Goal: Task Accomplishment & Management: Use online tool/utility

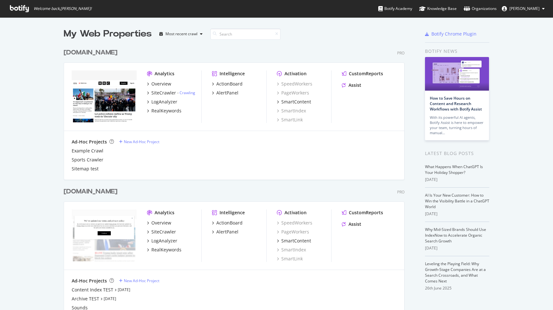
scroll to position [310, 553]
click at [159, 104] on div "LogAnalyzer" at bounding box center [164, 102] width 26 height 6
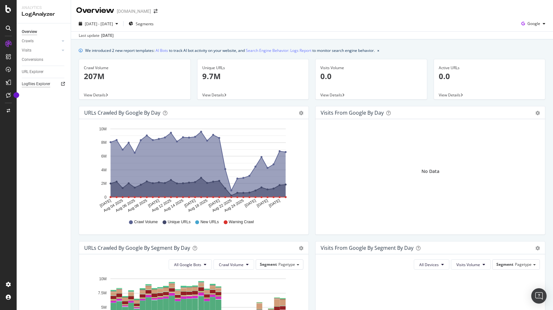
click at [35, 86] on div "Logfiles Explorer" at bounding box center [36, 84] width 28 height 7
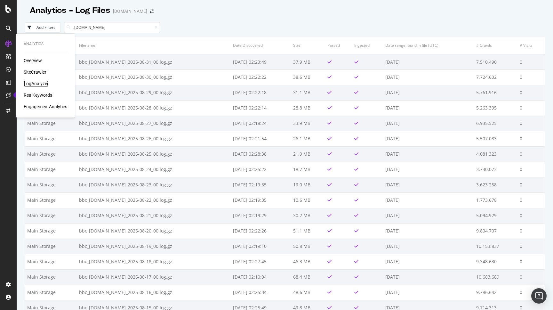
click at [35, 82] on div "LogAnalyzer" at bounding box center [36, 83] width 25 height 6
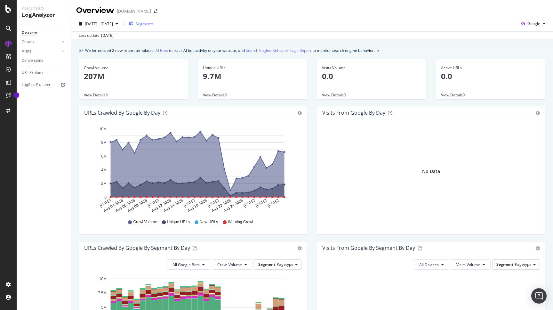
click at [154, 28] on div "Segments" at bounding box center [141, 24] width 25 height 10
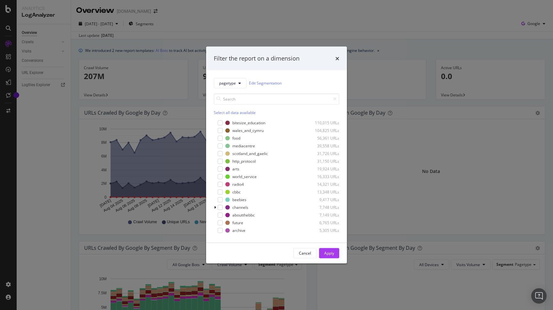
scroll to position [94, 0]
click at [221, 197] on div "modal" at bounding box center [220, 196] width 5 height 5
click at [327, 255] on div "Apply" at bounding box center [329, 252] width 10 height 5
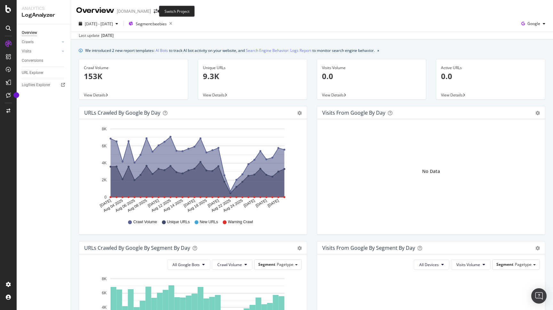
click at [154, 13] on span at bounding box center [155, 11] width 9 height 4
click at [154, 10] on icon "arrow-right-arrow-left" at bounding box center [156, 11] width 4 height 4
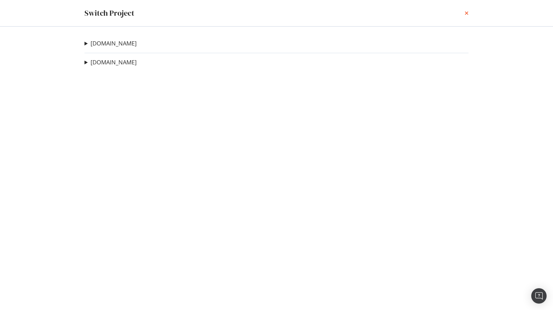
click at [468, 14] on icon "times" at bounding box center [467, 13] width 4 height 5
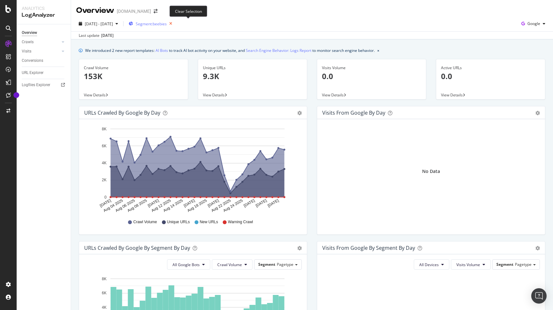
click at [175, 25] on icon "button" at bounding box center [171, 23] width 8 height 9
